Goal: Task Accomplishment & Management: Use online tool/utility

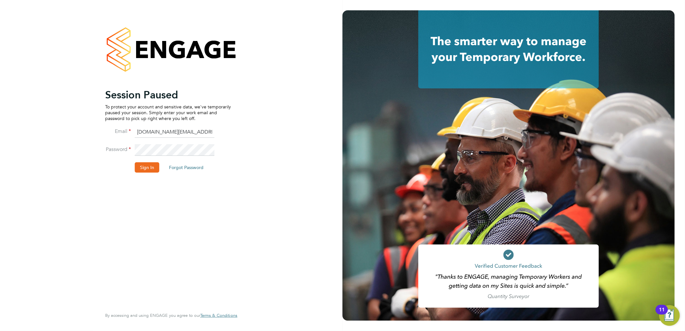
click at [153, 165] on button "Sign In" at bounding box center [147, 167] width 25 height 10
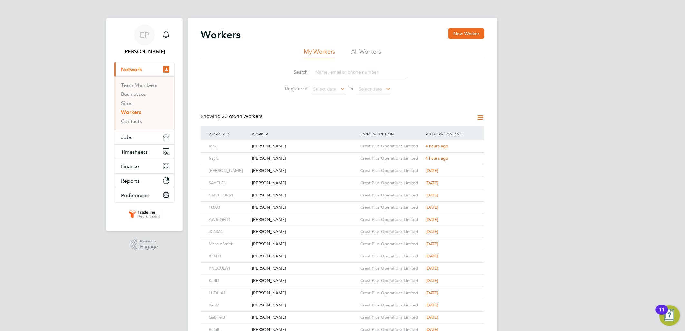
click at [48, 60] on div "EP [PERSON_NAME] Page Notifications Applications: Current page: Network Team Me…" at bounding box center [342, 274] width 685 height 549
click at [148, 129] on ul "Team Members Businesses Sites Workers Contacts" at bounding box center [145, 102] width 60 height 53
click at [141, 138] on button "Jobs" at bounding box center [145, 137] width 60 height 14
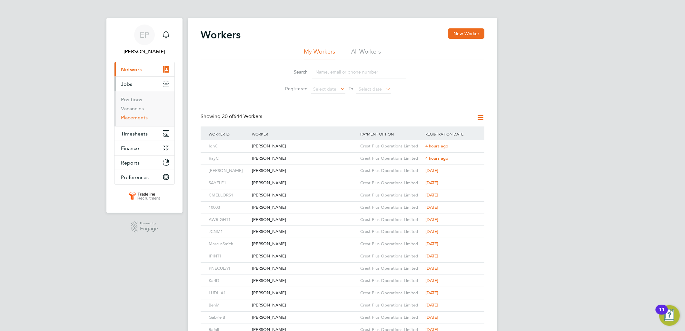
click at [131, 118] on link "Placements" at bounding box center [134, 118] width 27 height 6
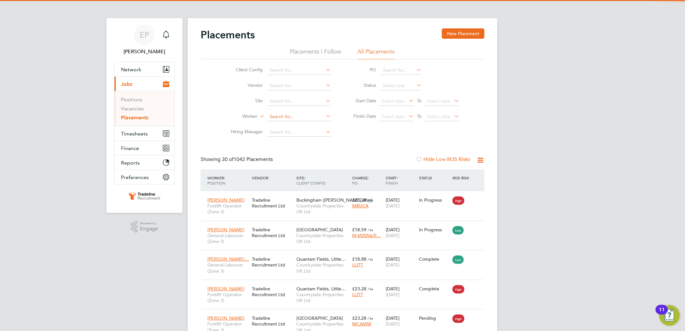
click at [279, 119] on input at bounding box center [299, 116] width 64 height 9
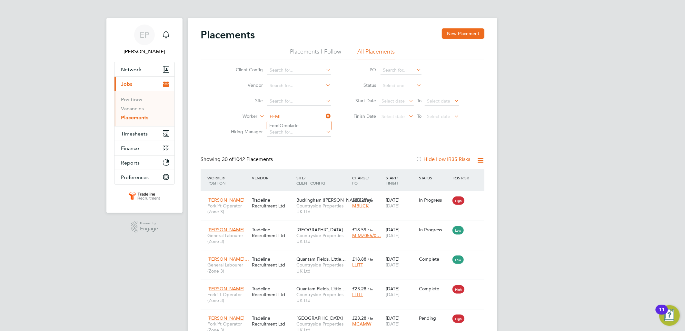
click at [288, 122] on li "[PERSON_NAME]" at bounding box center [299, 125] width 64 height 9
type input "[PERSON_NAME]"
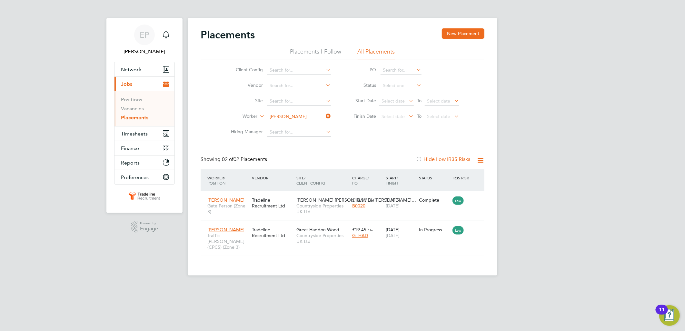
drag, startPoint x: 327, startPoint y: 113, endPoint x: 319, endPoint y: 108, distance: 9.8
click at [325, 113] on icon at bounding box center [325, 116] width 0 height 9
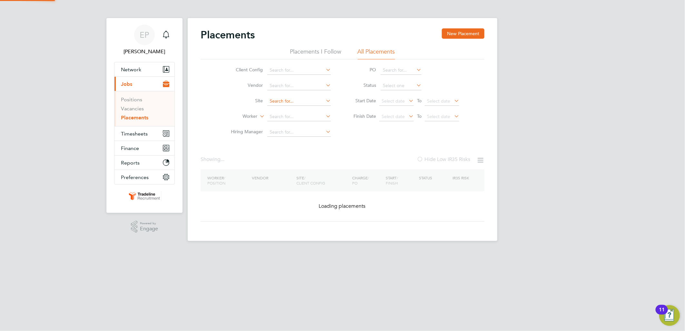
click at [294, 102] on input at bounding box center [299, 101] width 64 height 9
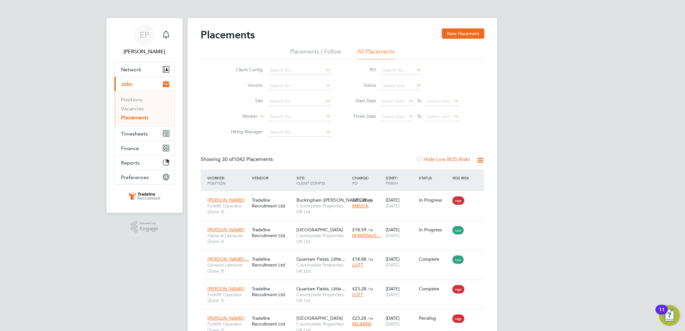
click at [228, 97] on li "Site" at bounding box center [278, 101] width 121 height 15
click at [280, 115] on input at bounding box center [299, 116] width 64 height 9
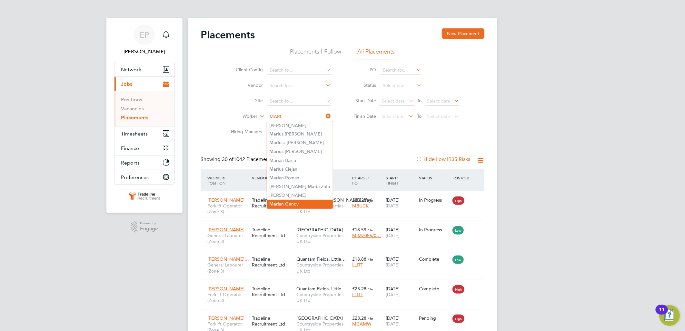
click at [296, 201] on li "[PERSON_NAME] an [PERSON_NAME]" at bounding box center [300, 204] width 66 height 9
type input "[PERSON_NAME]"
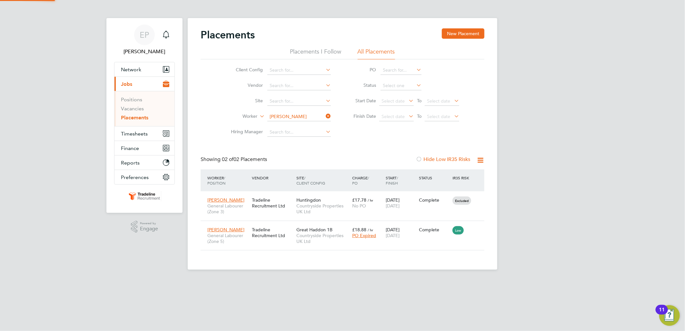
scroll to position [6, 30]
